Goal: Use online tool/utility: Utilize a website feature to perform a specific function

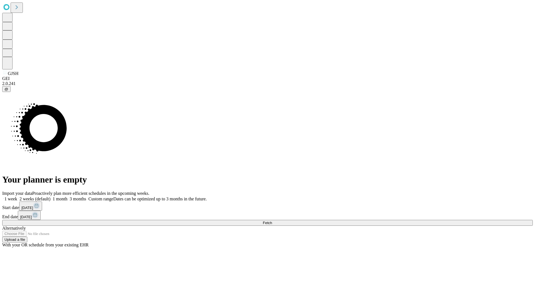
click at [67, 197] on label "1 month" at bounding box center [58, 199] width 17 height 5
click at [272, 221] on span "Fetch" at bounding box center [267, 223] width 9 height 4
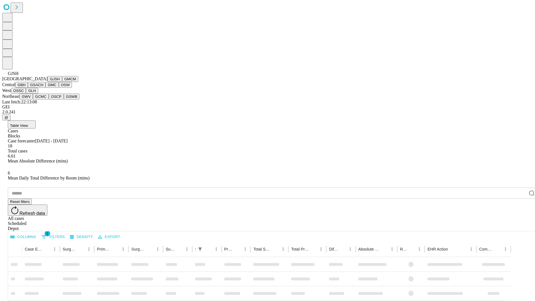
click at [62, 82] on button "GMCM" at bounding box center [70, 79] width 16 height 6
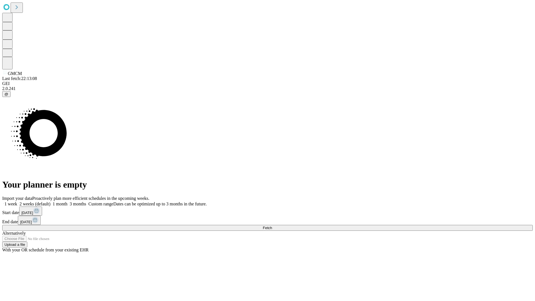
click at [67, 202] on label "1 month" at bounding box center [58, 204] width 17 height 5
click at [272, 226] on span "Fetch" at bounding box center [267, 228] width 9 height 4
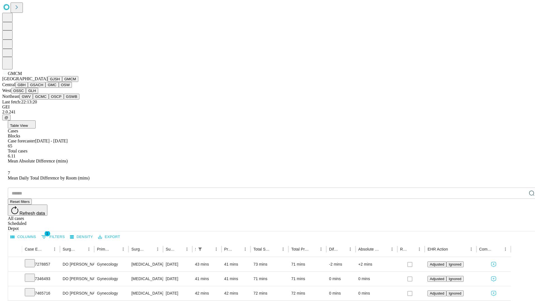
click at [28, 88] on button "GBH" at bounding box center [21, 85] width 13 height 6
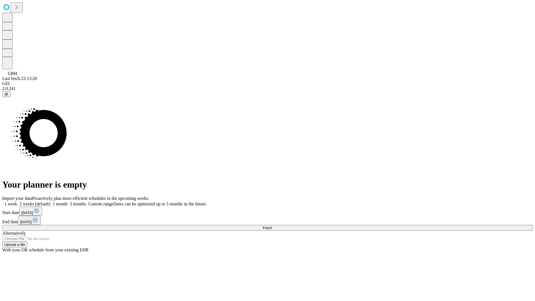
click at [67, 202] on label "1 month" at bounding box center [58, 204] width 17 height 5
click at [272, 226] on span "Fetch" at bounding box center [267, 228] width 9 height 4
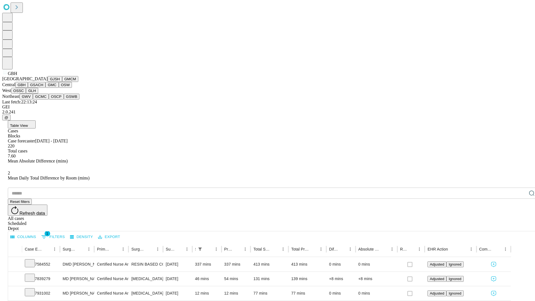
click at [43, 88] on button "GSACH" at bounding box center [37, 85] width 18 height 6
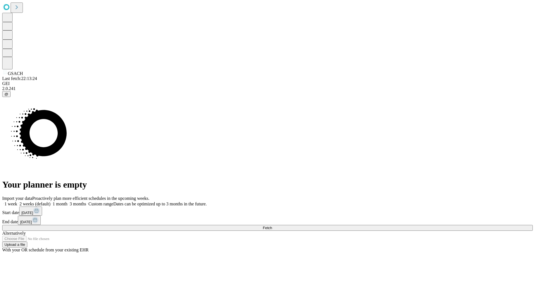
click at [67, 202] on label "1 month" at bounding box center [58, 204] width 17 height 5
click at [272, 226] on span "Fetch" at bounding box center [267, 228] width 9 height 4
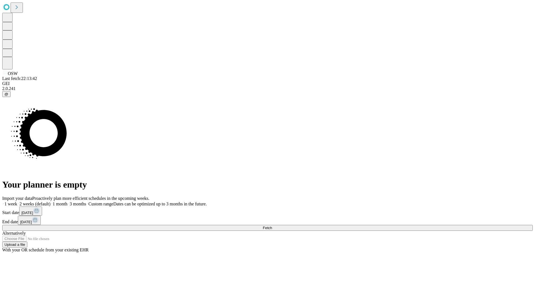
click at [67, 202] on label "1 month" at bounding box center [58, 204] width 17 height 5
click at [272, 226] on span "Fetch" at bounding box center [267, 228] width 9 height 4
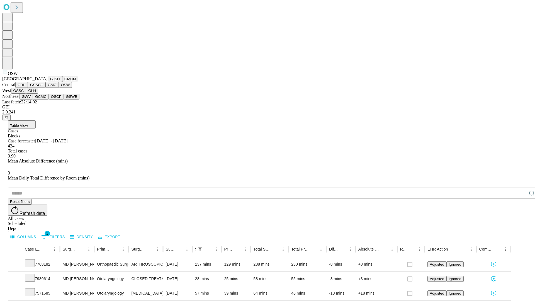
click at [26, 94] on button "OSSC" at bounding box center [18, 91] width 15 height 6
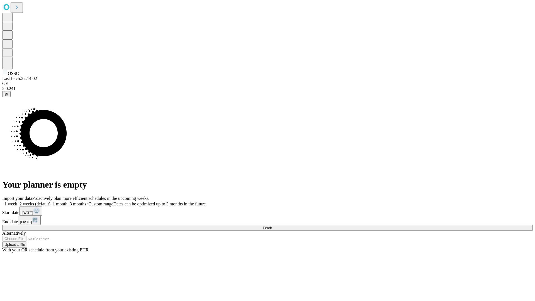
click at [67, 202] on label "1 month" at bounding box center [58, 204] width 17 height 5
click at [272, 226] on span "Fetch" at bounding box center [267, 228] width 9 height 4
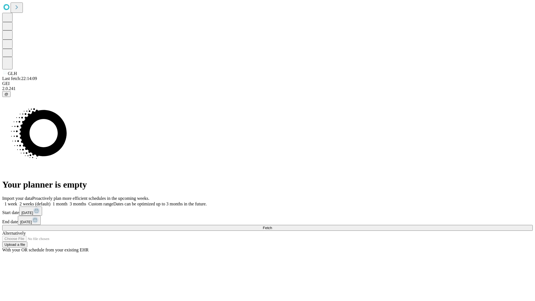
click at [67, 202] on label "1 month" at bounding box center [58, 204] width 17 height 5
click at [272, 226] on span "Fetch" at bounding box center [267, 228] width 9 height 4
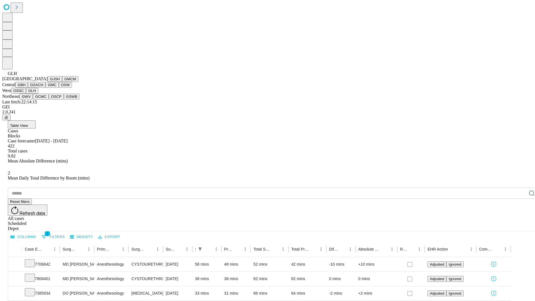
click at [33, 100] on button "GWV" at bounding box center [26, 97] width 13 height 6
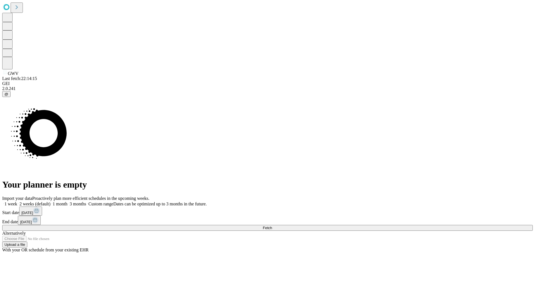
click at [67, 202] on label "1 month" at bounding box center [58, 204] width 17 height 5
click at [272, 226] on span "Fetch" at bounding box center [267, 228] width 9 height 4
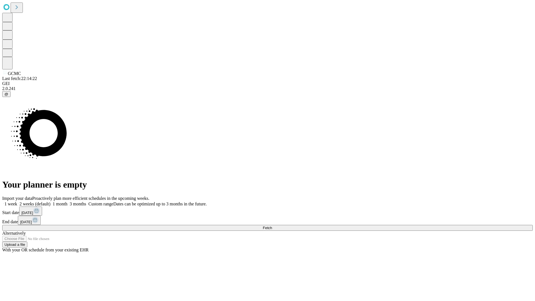
click at [67, 202] on label "1 month" at bounding box center [58, 204] width 17 height 5
click at [272, 226] on span "Fetch" at bounding box center [267, 228] width 9 height 4
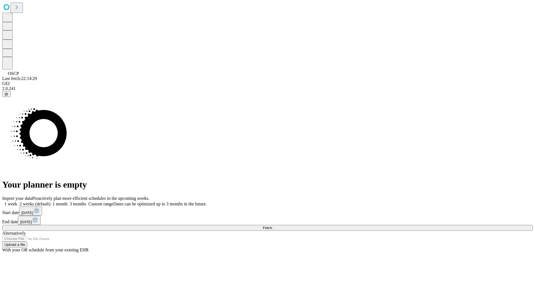
click at [67, 202] on label "1 month" at bounding box center [58, 204] width 17 height 5
click at [272, 226] on span "Fetch" at bounding box center [267, 228] width 9 height 4
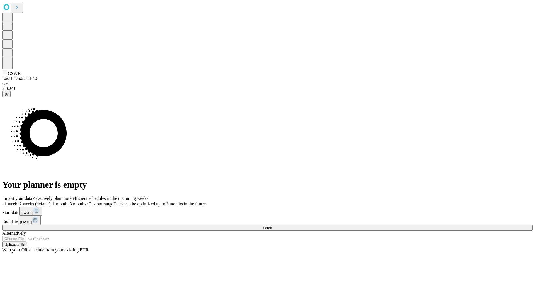
click at [67, 202] on label "1 month" at bounding box center [58, 204] width 17 height 5
click at [272, 226] on span "Fetch" at bounding box center [267, 228] width 9 height 4
